Goal: Complete application form: Complete application form

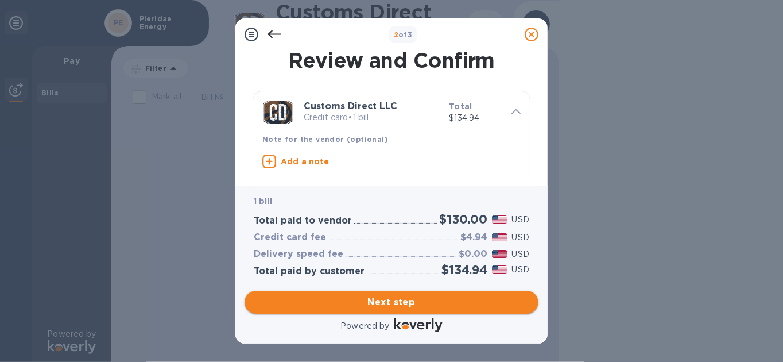
click at [399, 304] on span "Next step" at bounding box center [392, 302] width 276 height 14
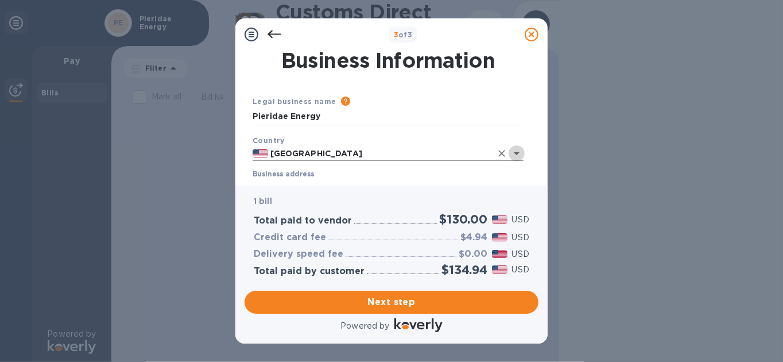
click at [515, 153] on icon "Open" at bounding box center [517, 153] width 14 height 14
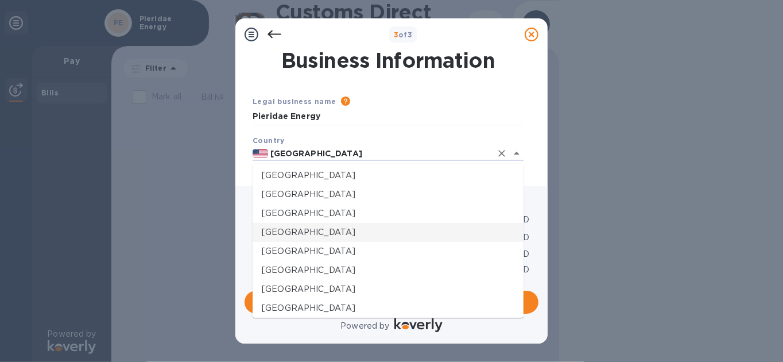
scroll to position [632, 0]
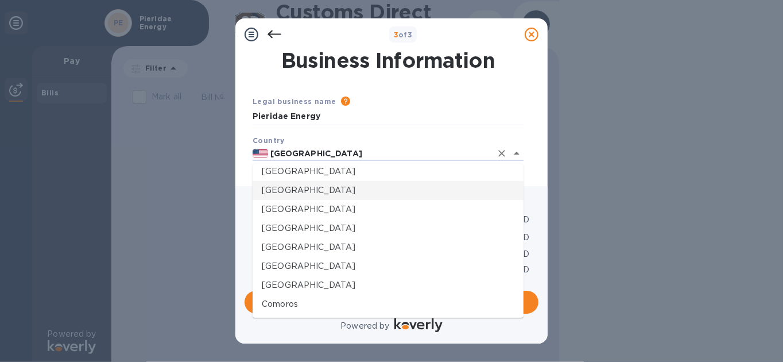
click at [303, 190] on p "[GEOGRAPHIC_DATA]" at bounding box center [388, 190] width 253 height 12
type input "[GEOGRAPHIC_DATA]"
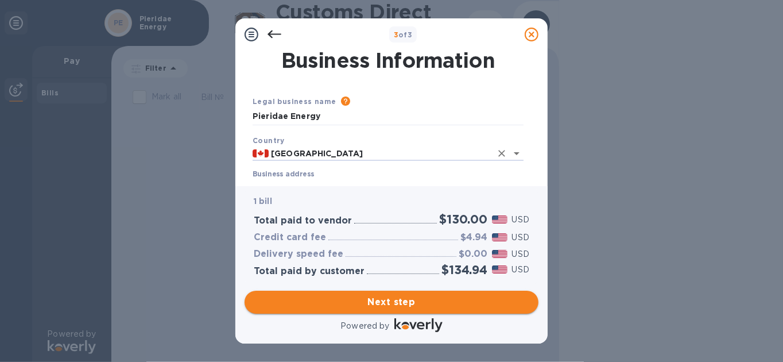
click at [386, 301] on span "Next step" at bounding box center [392, 302] width 276 height 14
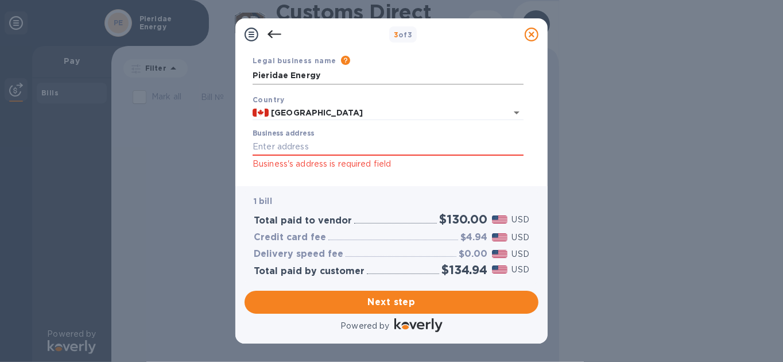
scroll to position [57, 0]
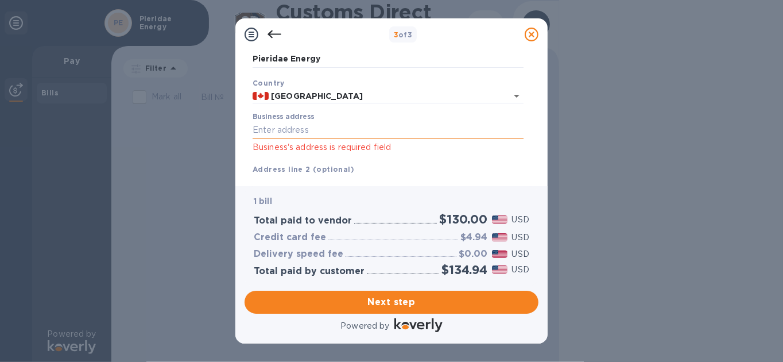
click at [289, 128] on input "Business address" at bounding box center [388, 130] width 271 height 17
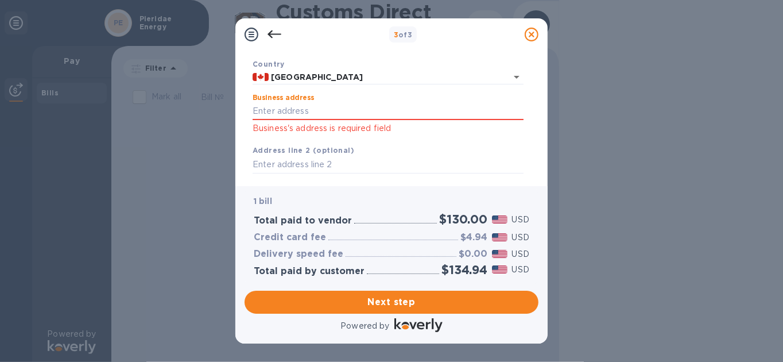
scroll to position [115, 0]
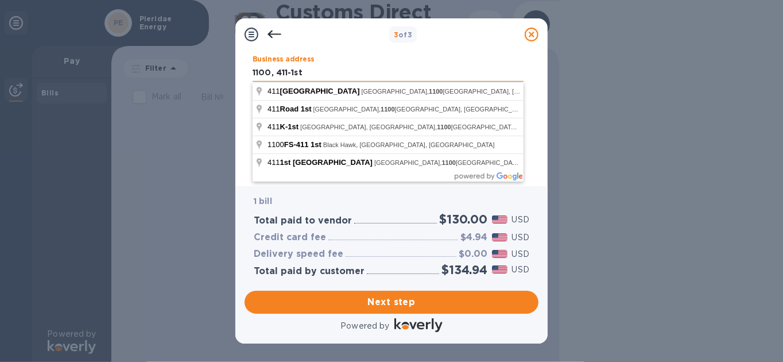
click at [309, 75] on input "1100, 411-1st" at bounding box center [388, 72] width 271 height 17
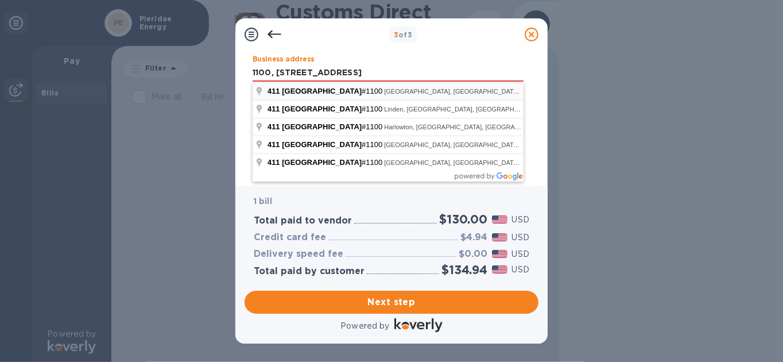
type input "[STREET_ADDRESS]"
type input "[GEOGRAPHIC_DATA]"
type input "AB"
type input "T2G 4Y5"
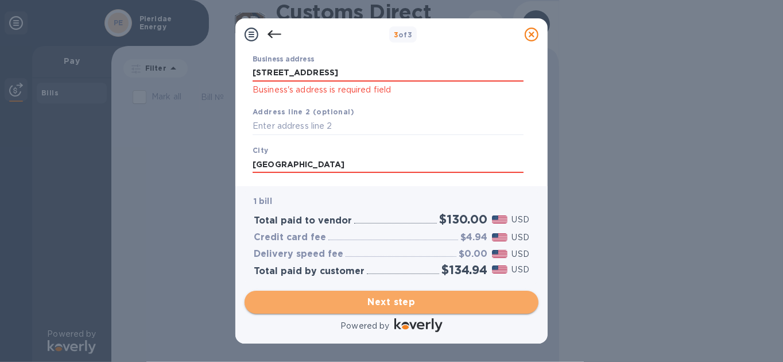
click at [416, 301] on span "Next step" at bounding box center [392, 302] width 276 height 14
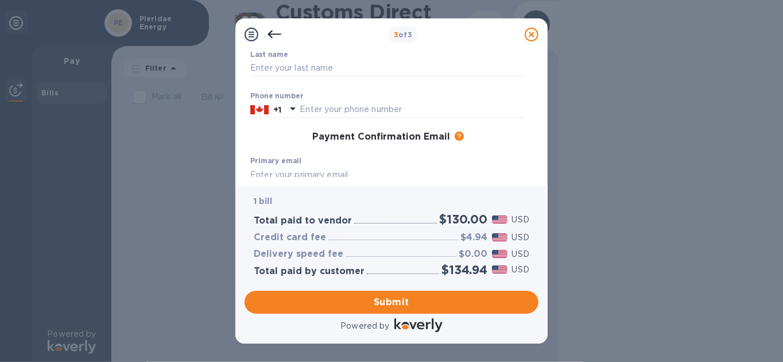
type input "[PERSON_NAME][EMAIL_ADDRESS][PERSON_NAME][DOMAIN_NAME]"
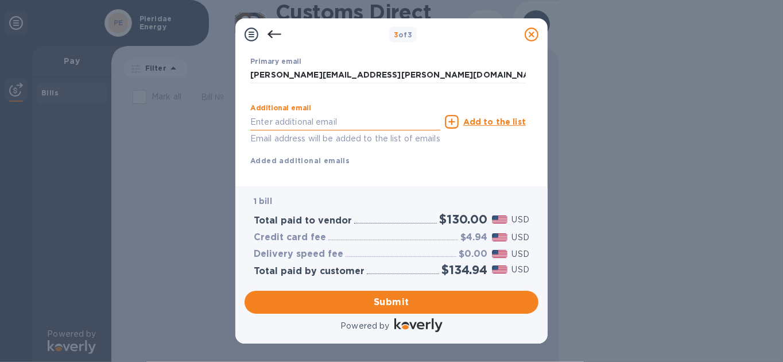
scroll to position [267, 0]
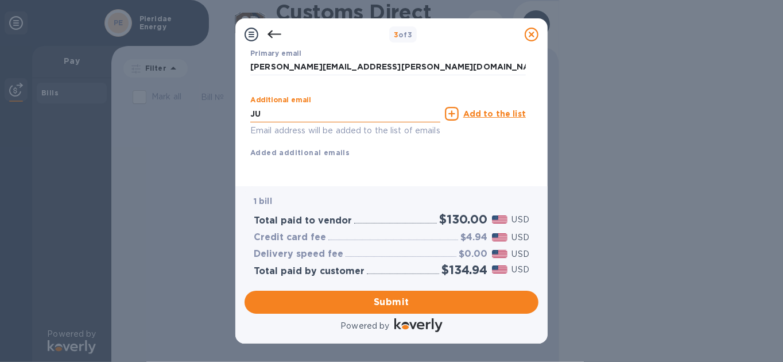
type input "J"
click at [491, 109] on u "Add to the list" at bounding box center [494, 113] width 63 height 9
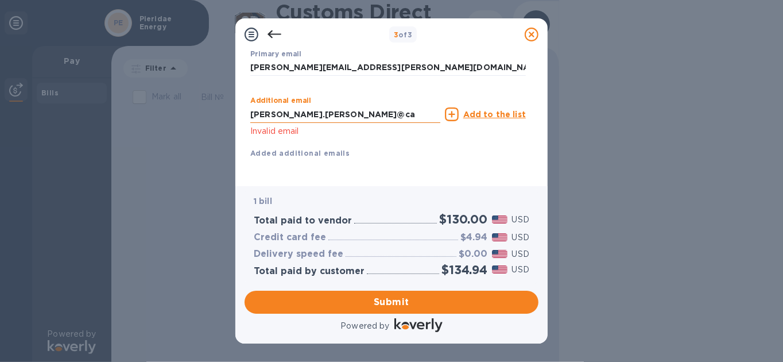
click at [315, 113] on input "[PERSON_NAME].[PERSON_NAME]@ca" at bounding box center [345, 114] width 190 height 17
click at [332, 117] on input "[PERSON_NAME].[PERSON_NAME]@ca" at bounding box center [345, 114] width 190 height 17
type input "[PERSON_NAME][EMAIL_ADDRESS][PERSON_NAME][DOMAIN_NAME]"
click at [475, 114] on u "Add to the list" at bounding box center [494, 114] width 63 height 9
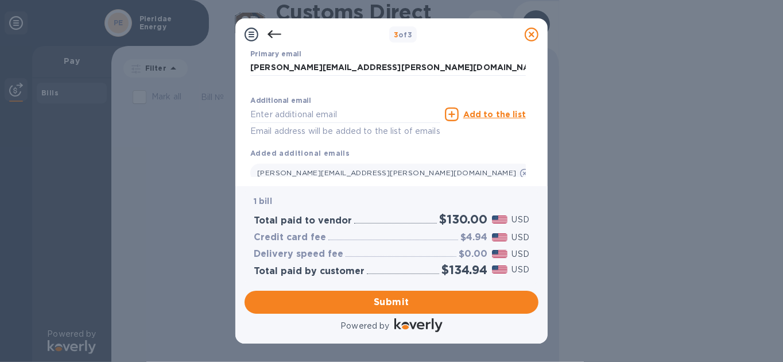
scroll to position [292, 0]
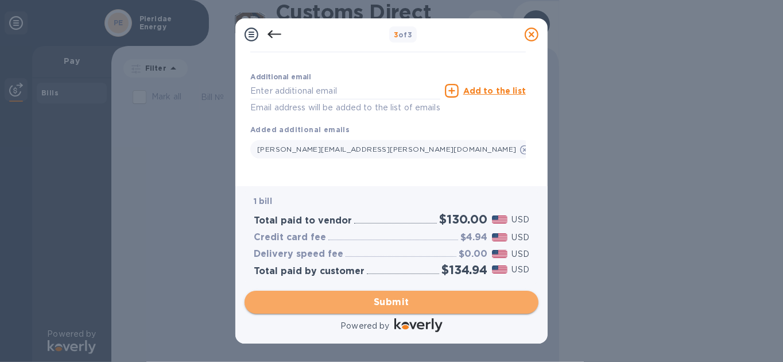
click at [406, 302] on span "Submit" at bounding box center [392, 302] width 276 height 14
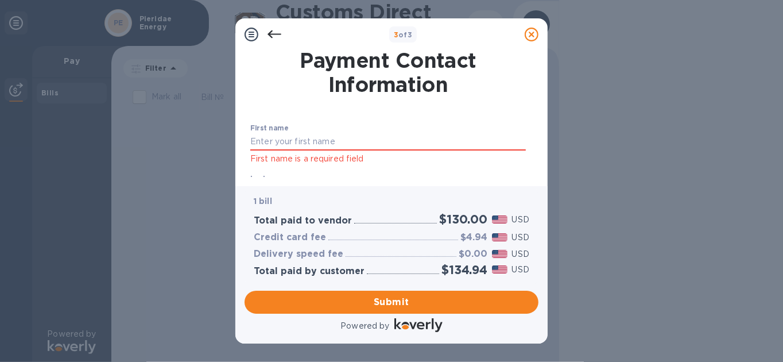
scroll to position [1, 0]
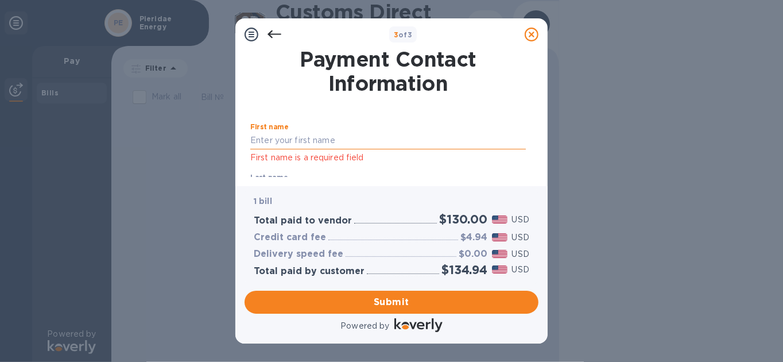
click at [257, 141] on input "text" at bounding box center [388, 140] width 276 height 17
type input "[PERSON_NAME]"
type input "5873929688"
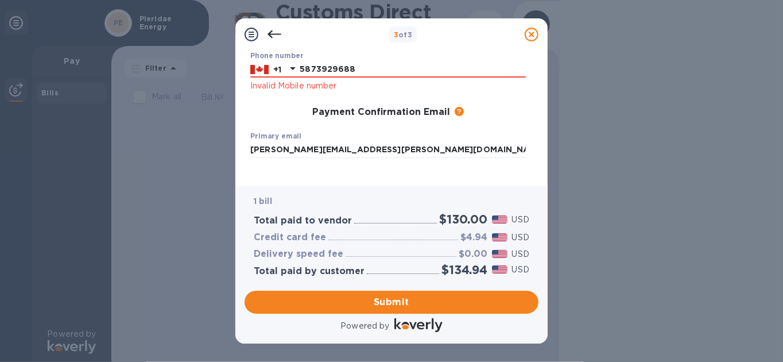
scroll to position [59, 0]
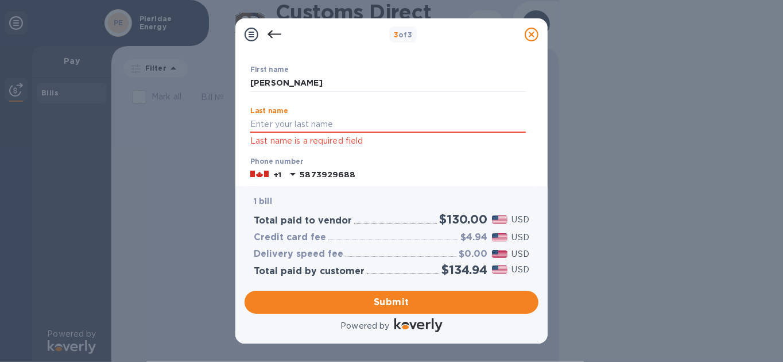
click at [272, 136] on div "Last name Last name is a required field" at bounding box center [388, 127] width 276 height 41
type input "[PERSON_NAME]"
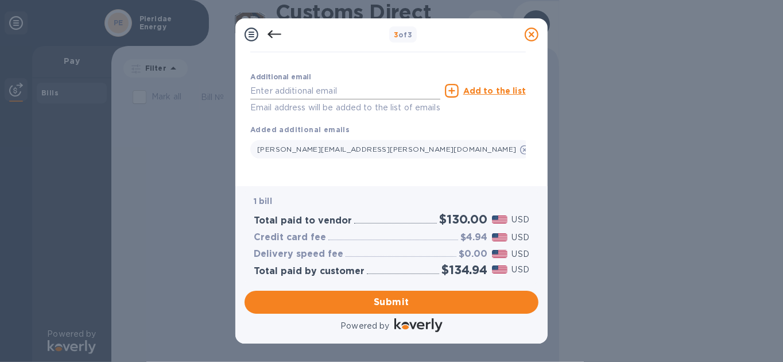
scroll to position [258, 0]
click at [270, 82] on input "text" at bounding box center [345, 90] width 190 height 17
type input "[PERSON_NAME][EMAIL_ADDRESS][PERSON_NAME][DOMAIN_NAME]"
click at [489, 86] on u "Add to the list" at bounding box center [494, 90] width 63 height 9
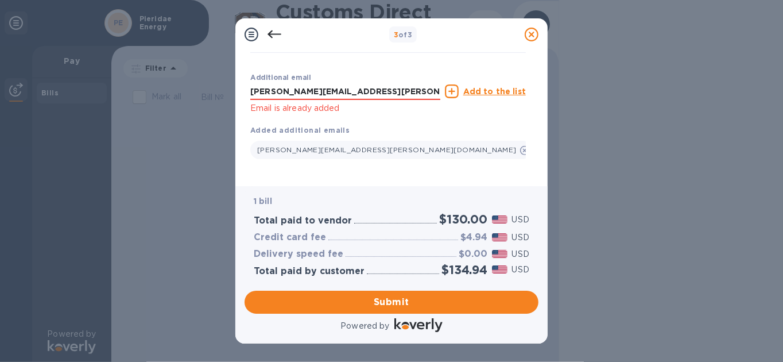
scroll to position [245, 0]
click at [389, 302] on span "Submit" at bounding box center [392, 302] width 276 height 14
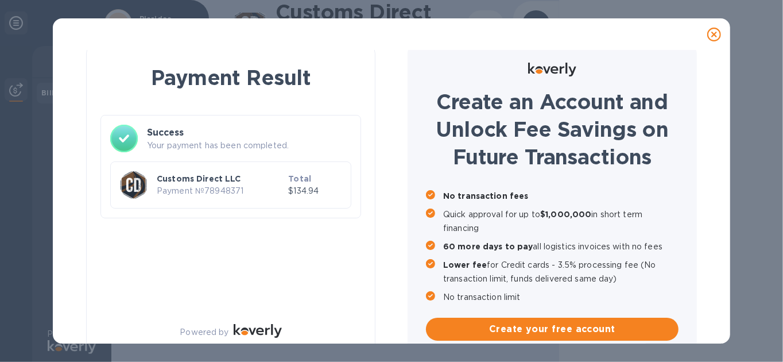
scroll to position [0, 0]
